Goal: Navigation & Orientation: Find specific page/section

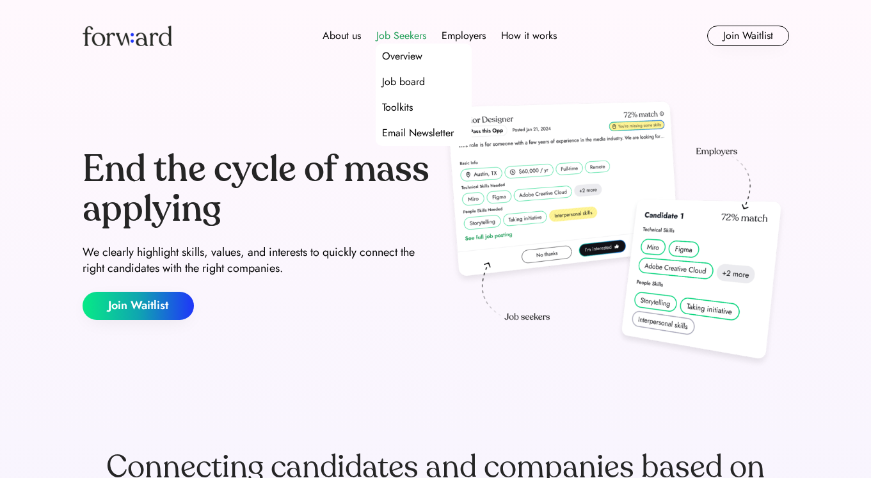
click at [408, 42] on div "Job Seekers" at bounding box center [401, 35] width 50 height 15
click at [397, 36] on div "Job Seekers" at bounding box center [401, 35] width 50 height 15
click at [405, 79] on div "Job board" at bounding box center [403, 81] width 43 height 15
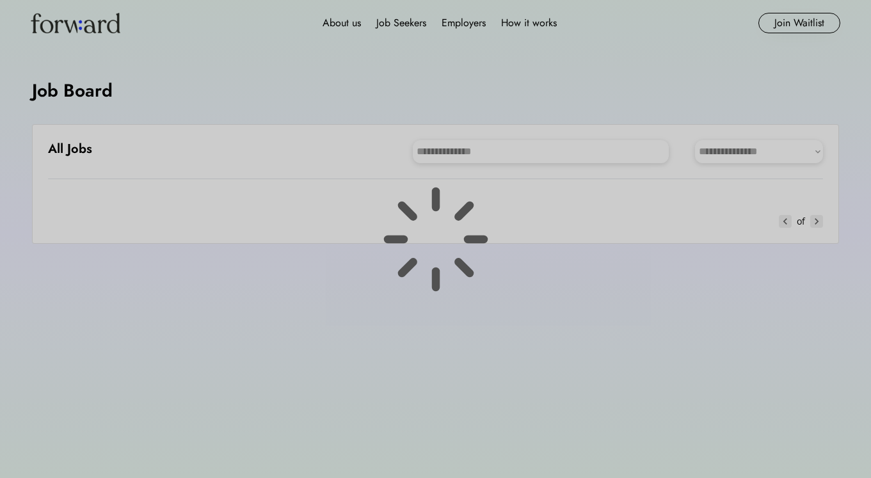
scroll to position [13, 0]
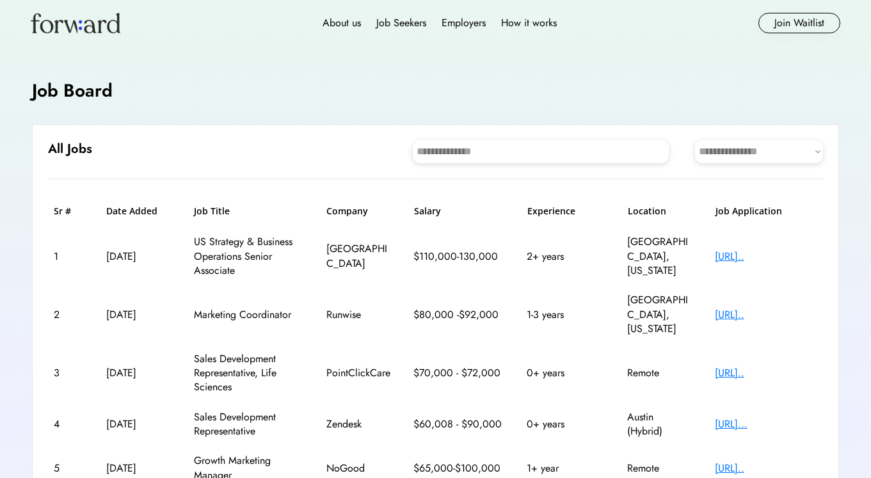
click at [332, 366] on div "PointClickCare" at bounding box center [358, 373] width 64 height 14
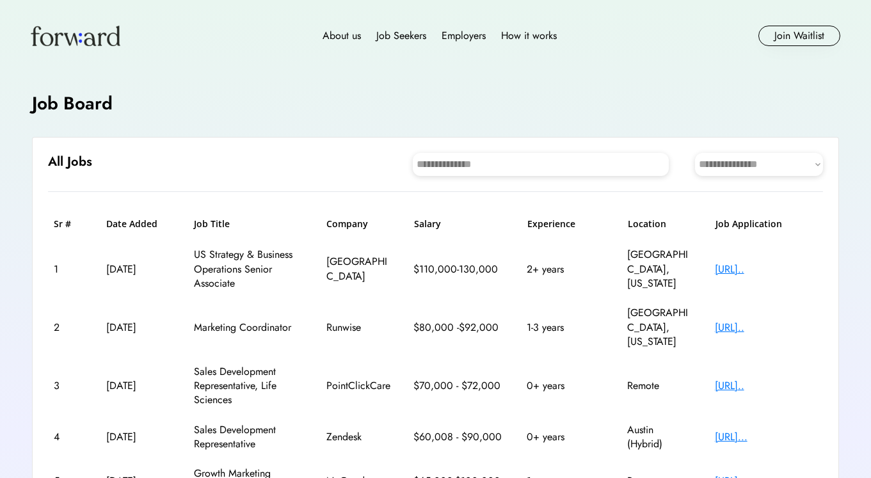
scroll to position [0, 0]
select select "********"
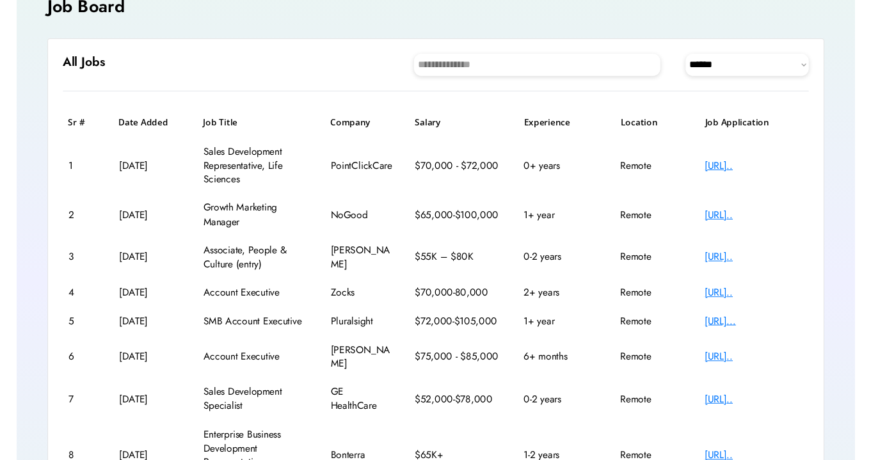
scroll to position [97, 0]
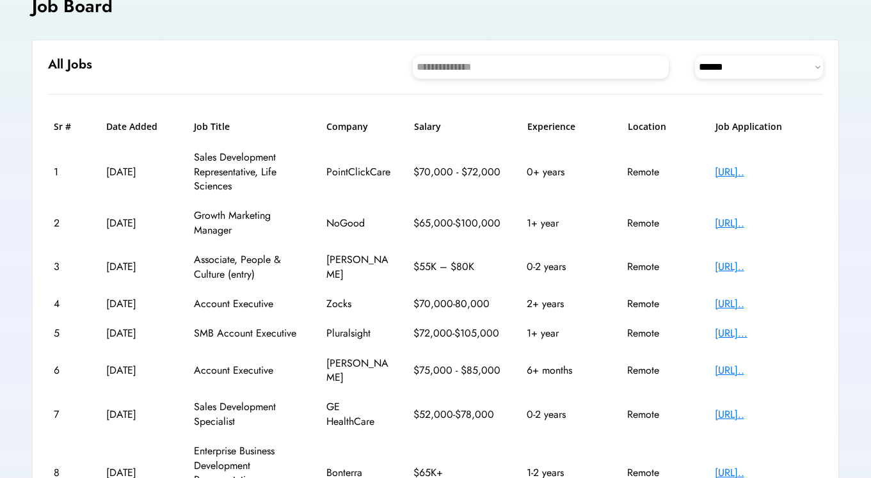
click at [751, 267] on div "https://jobs.ashbyhq..." at bounding box center [766, 267] width 102 height 14
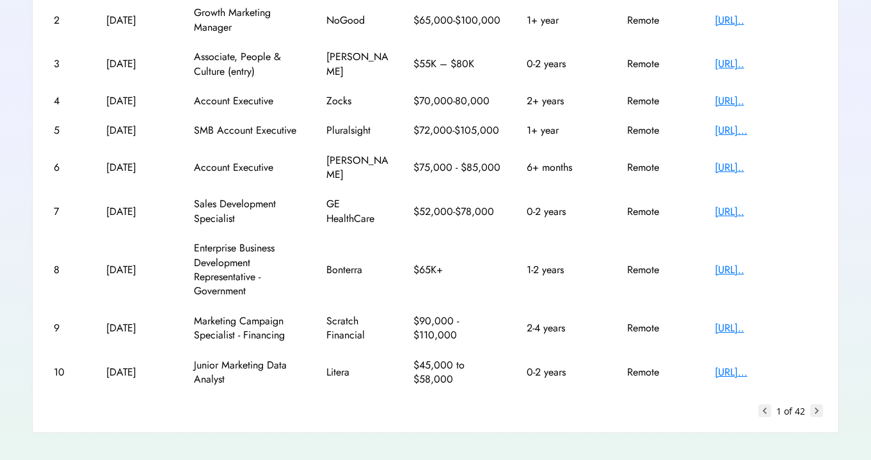
scroll to position [299, 0]
click at [781, 366] on div "https://litera.wd12...." at bounding box center [766, 373] width 102 height 14
click at [821, 405] on text "chevron_right" at bounding box center [816, 411] width 13 height 13
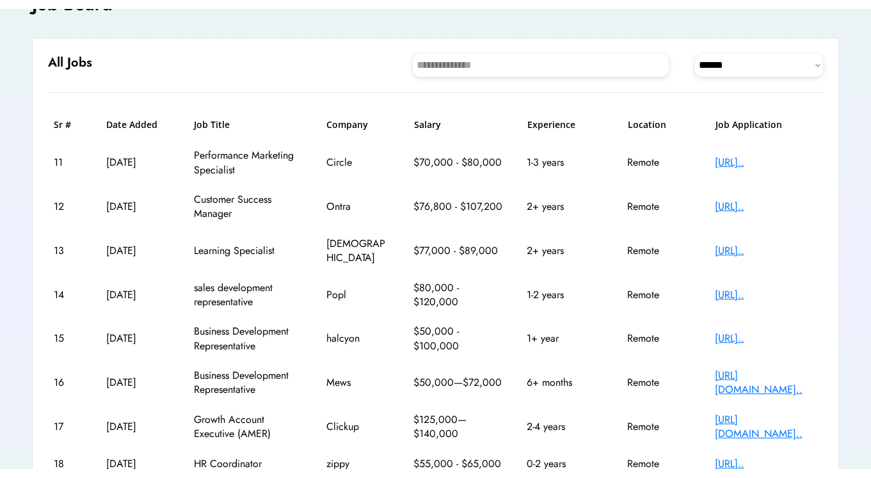
scroll to position [81, 0]
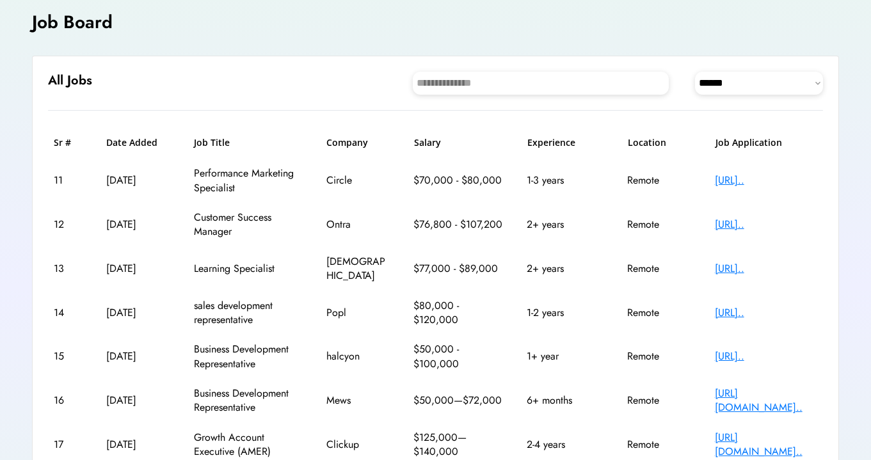
click at [764, 179] on div "https://job-boards.g..." at bounding box center [766, 180] width 102 height 14
